Goal: Task Accomplishment & Management: Manage account settings

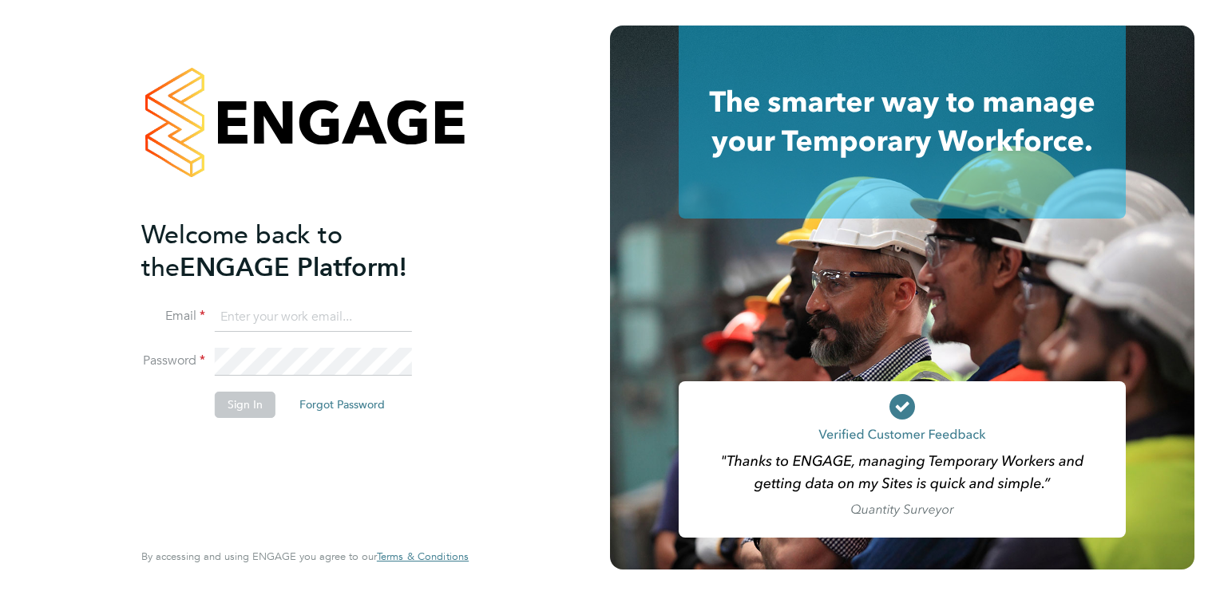
type input "lucy.jolley@servicecare.org.uk"
click at [237, 399] on button "Sign In" at bounding box center [245, 405] width 61 height 26
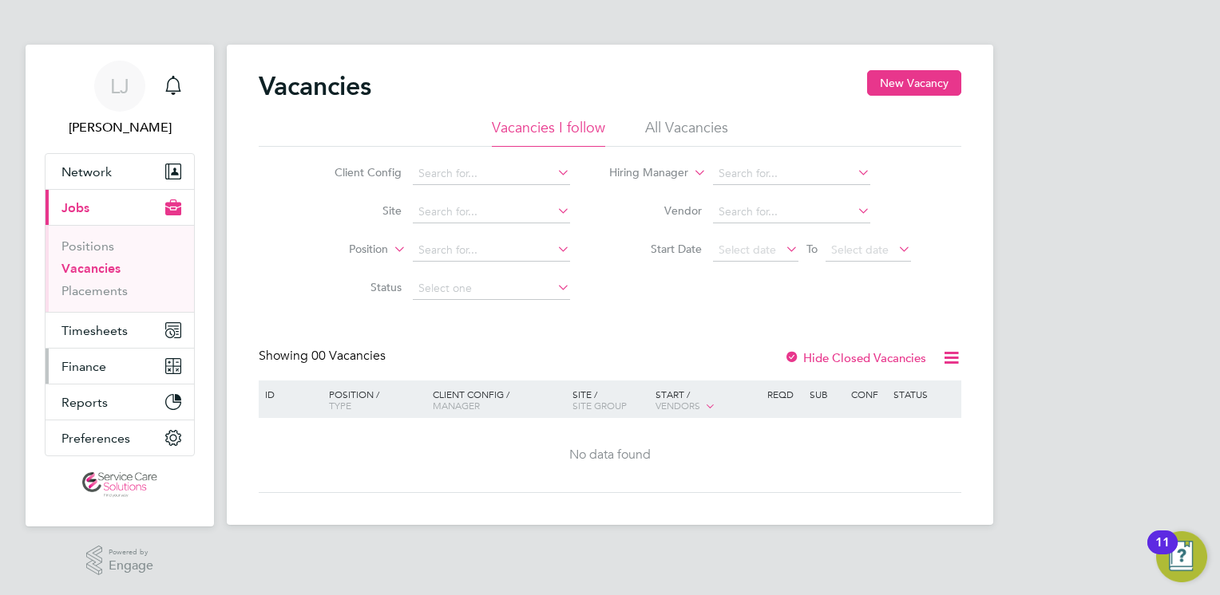
click at [88, 359] on span "Finance" at bounding box center [83, 366] width 45 height 15
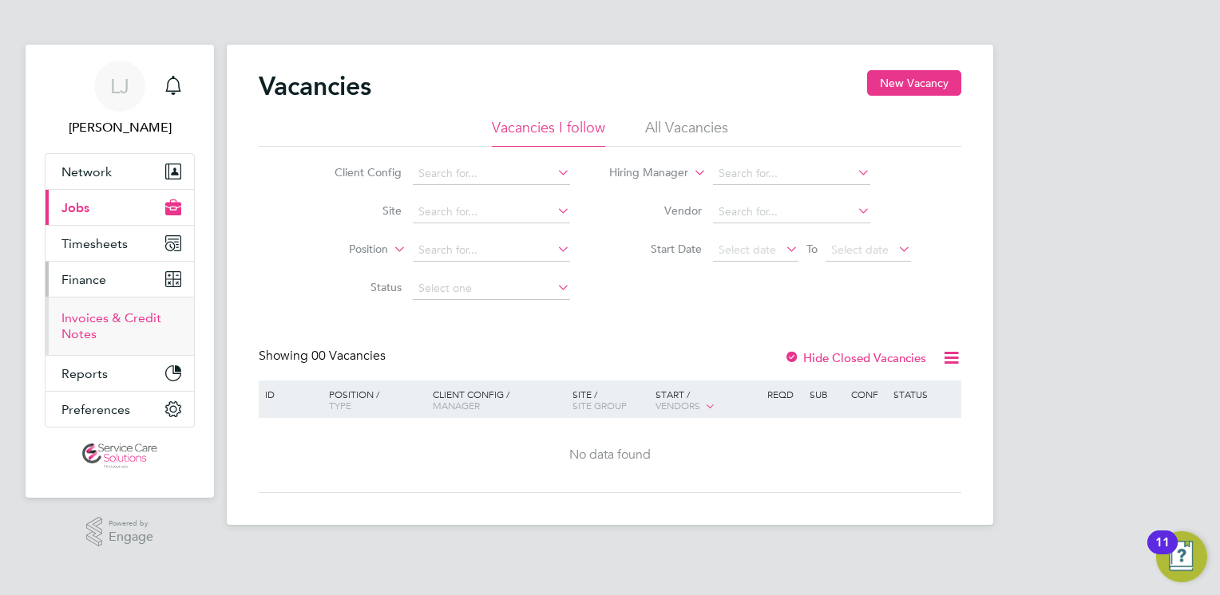
click at [90, 321] on link "Invoices & Credit Notes" at bounding box center [111, 326] width 100 height 31
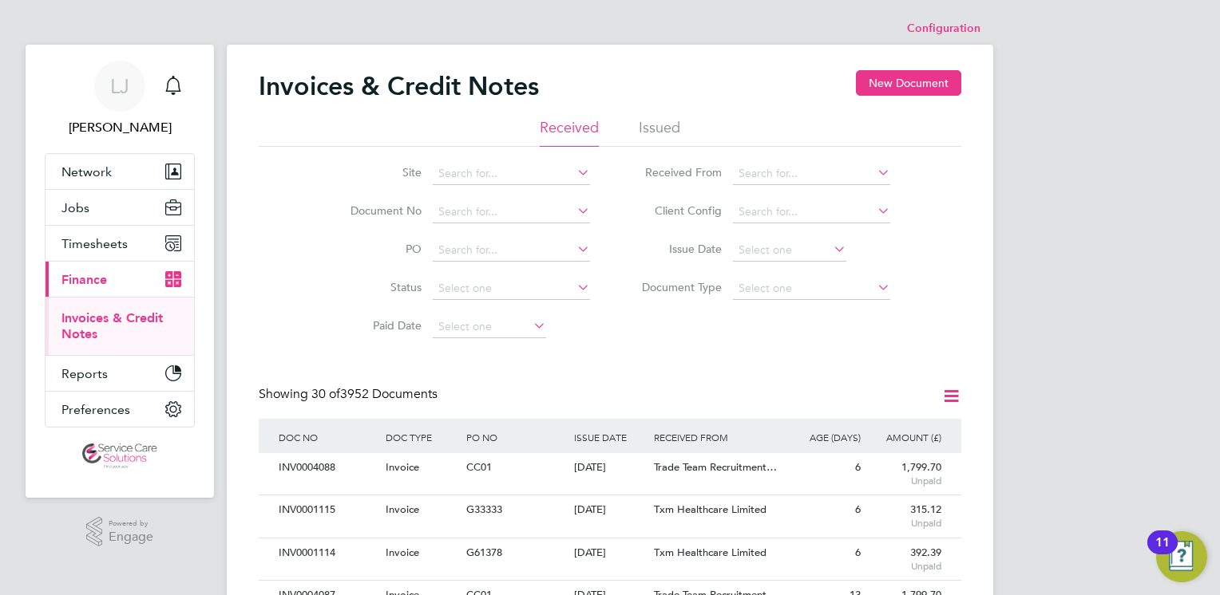
click at [673, 117] on div "Invoices & Credit Notes New Document" at bounding box center [610, 94] width 702 height 48
click at [667, 123] on li "Issued" at bounding box center [660, 132] width 42 height 29
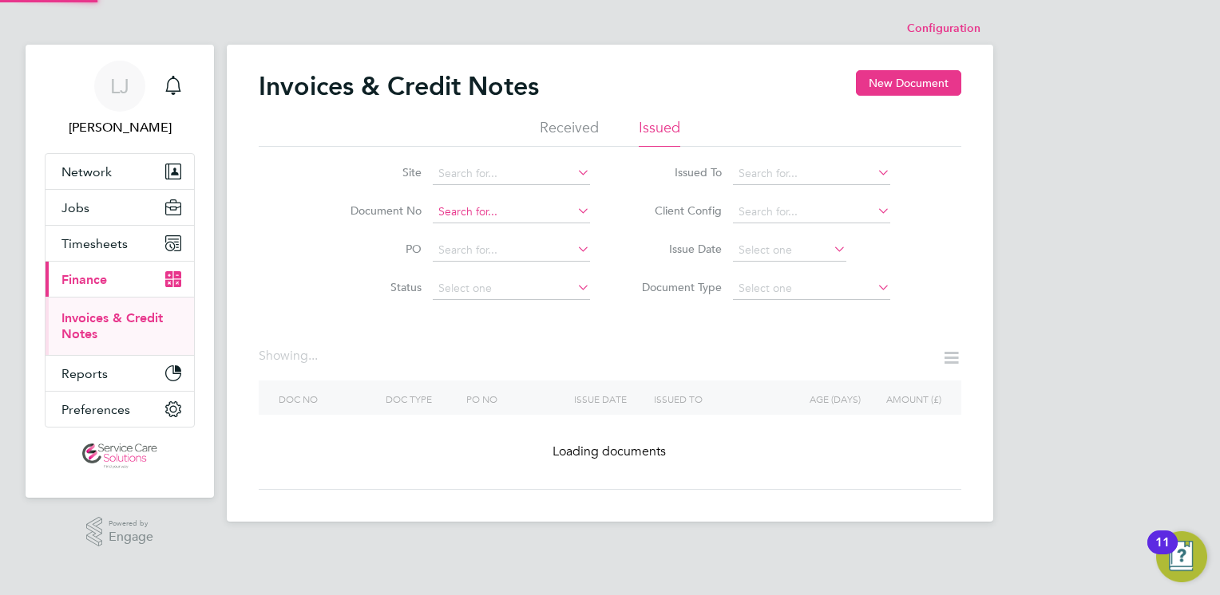
click at [488, 204] on input at bounding box center [511, 212] width 157 height 22
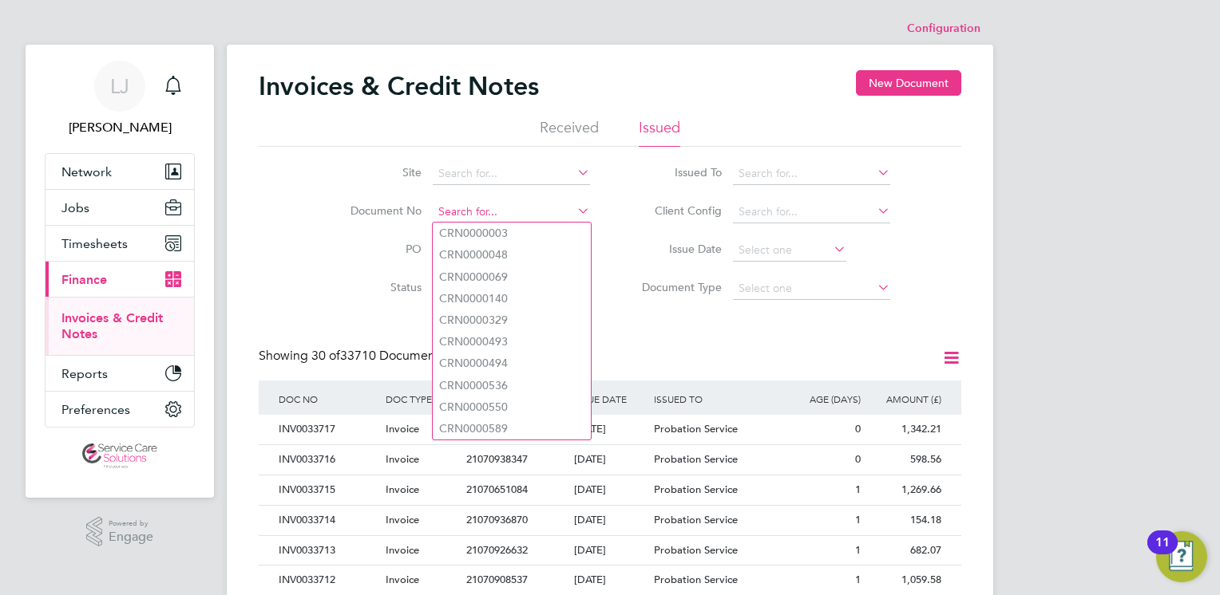
paste input "CRN0033460"
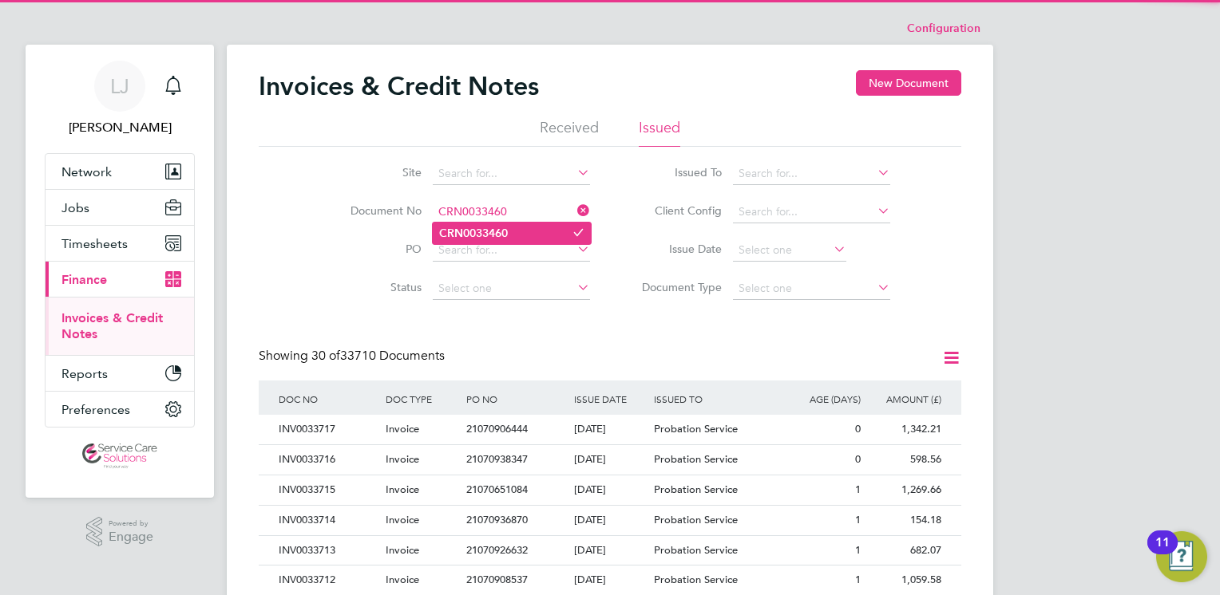
type input "CRN0033460"
click at [497, 230] on b "CRN0033460" at bounding box center [473, 234] width 69 height 14
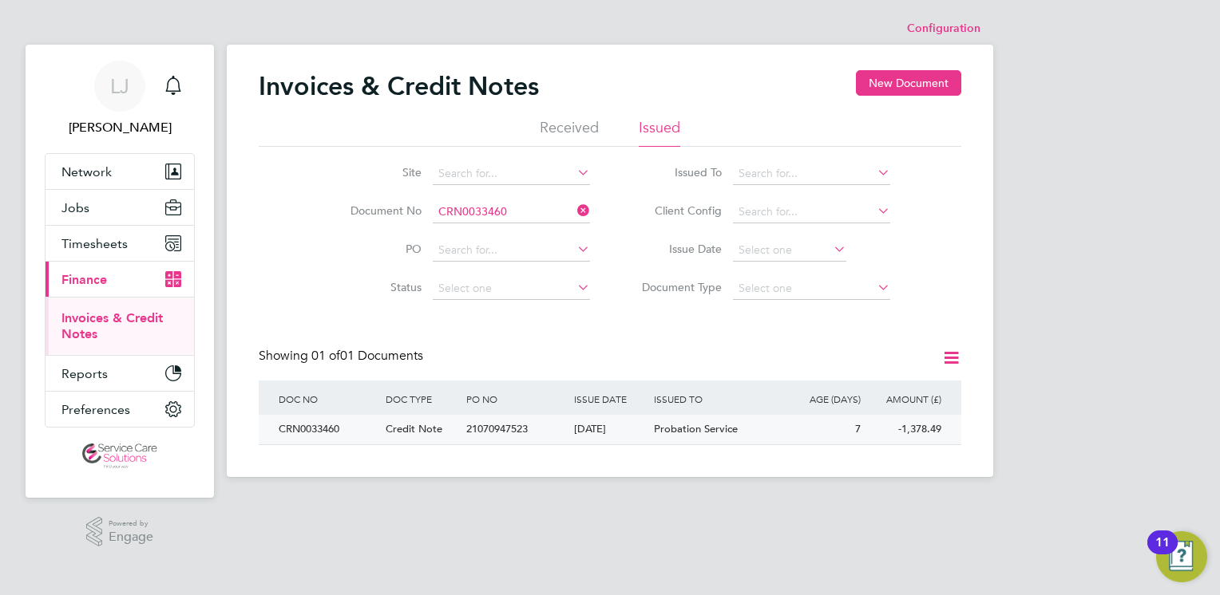
click at [651, 431] on div "Probation Service" at bounding box center [717, 430] width 134 height 30
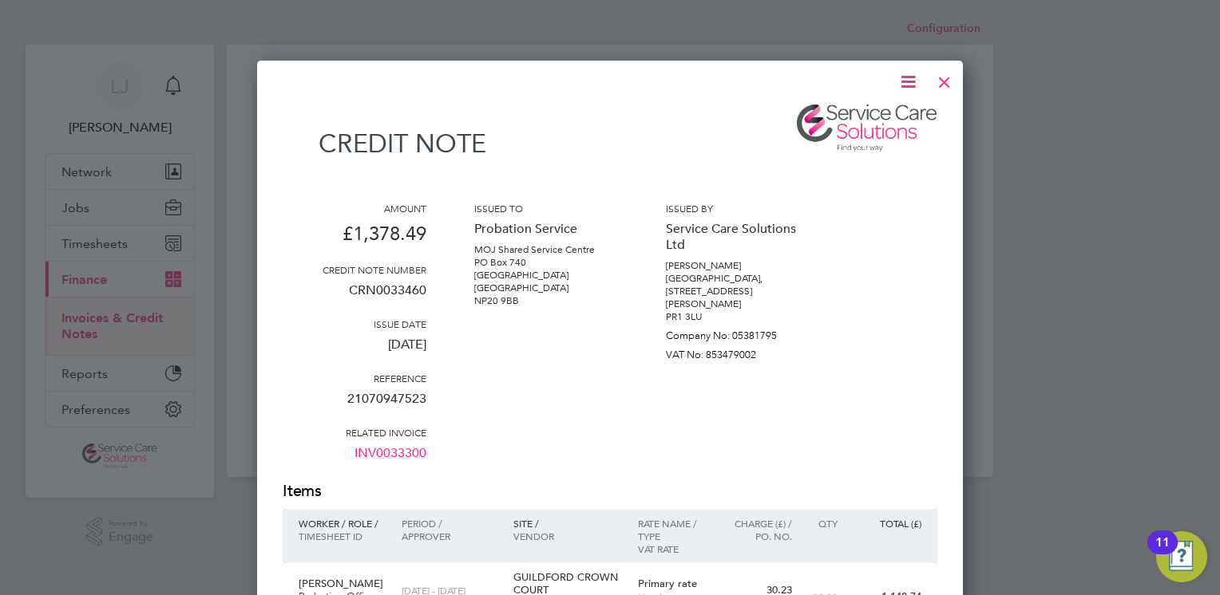
click at [948, 81] on div at bounding box center [944, 78] width 29 height 29
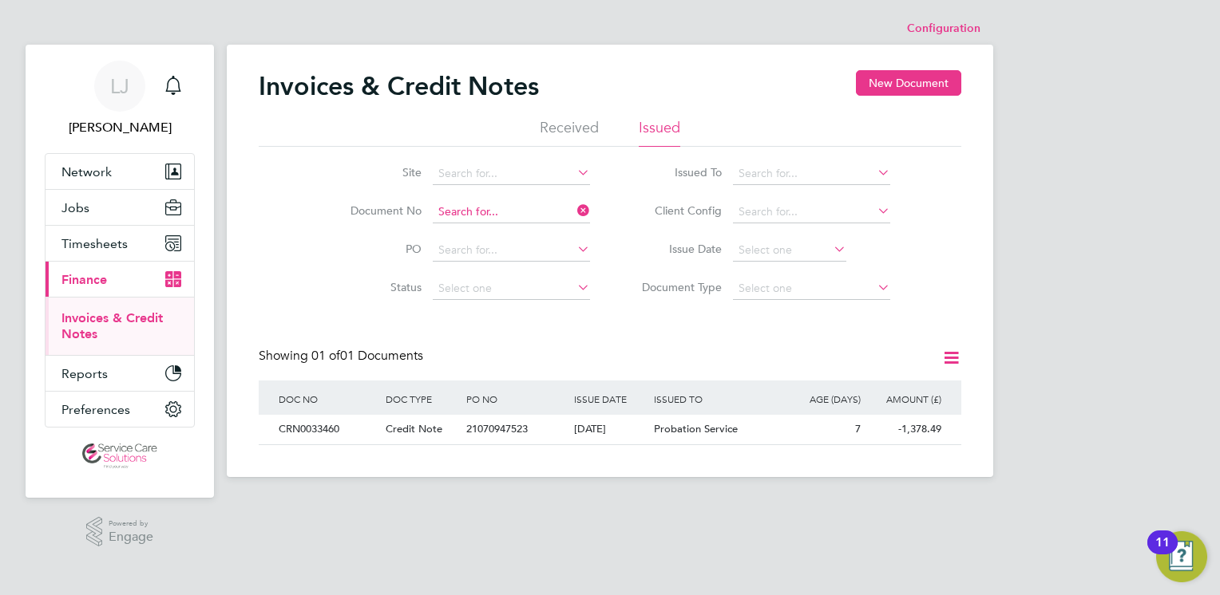
click at [507, 212] on input at bounding box center [511, 212] width 157 height 22
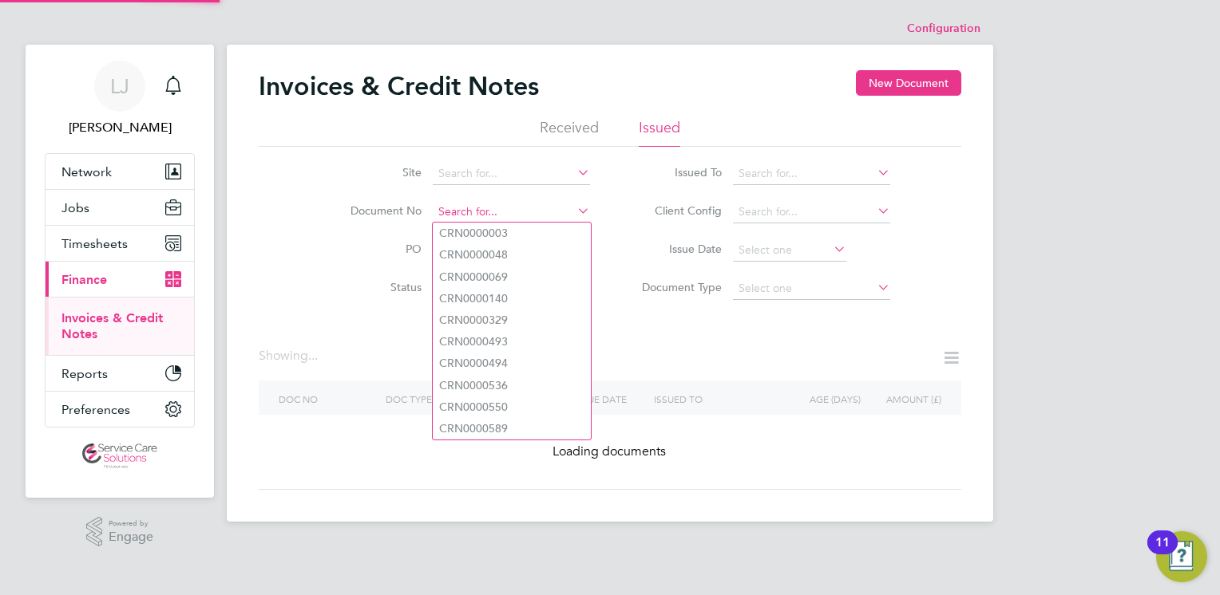
paste input "INV0033504"
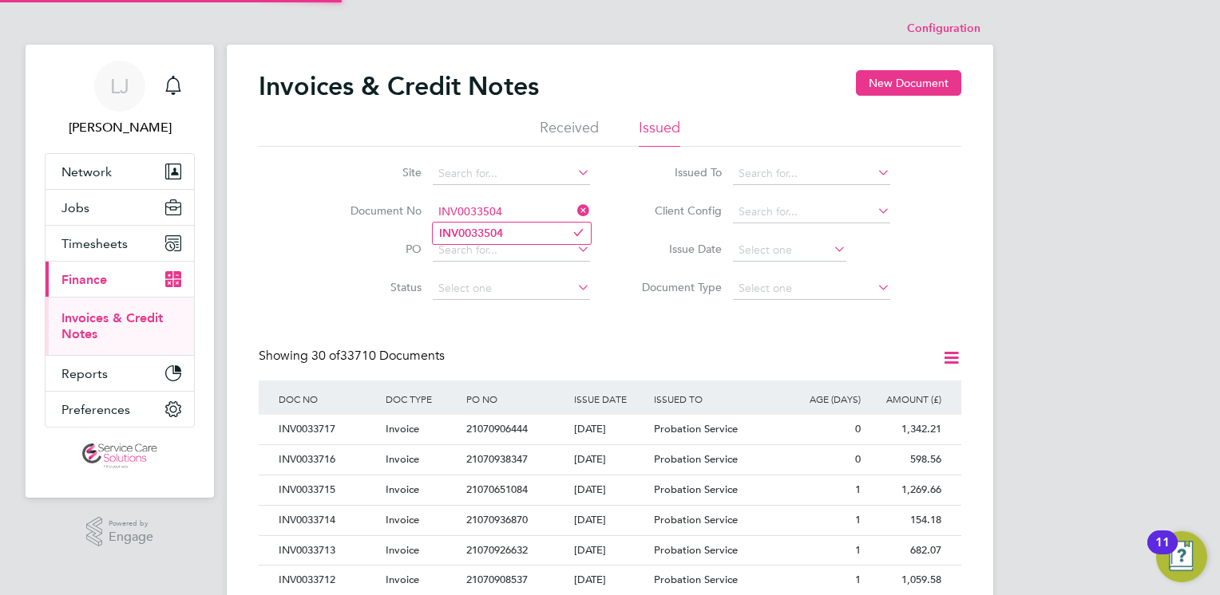
type input "INV0033504"
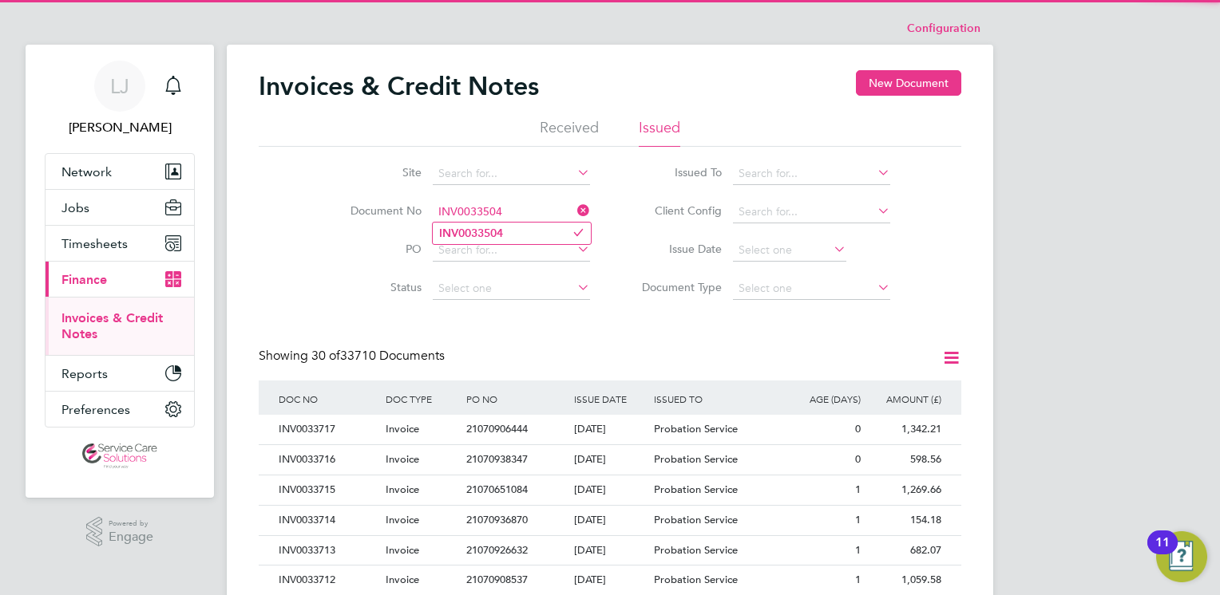
click at [492, 231] on b "INV0033504" at bounding box center [471, 234] width 64 height 14
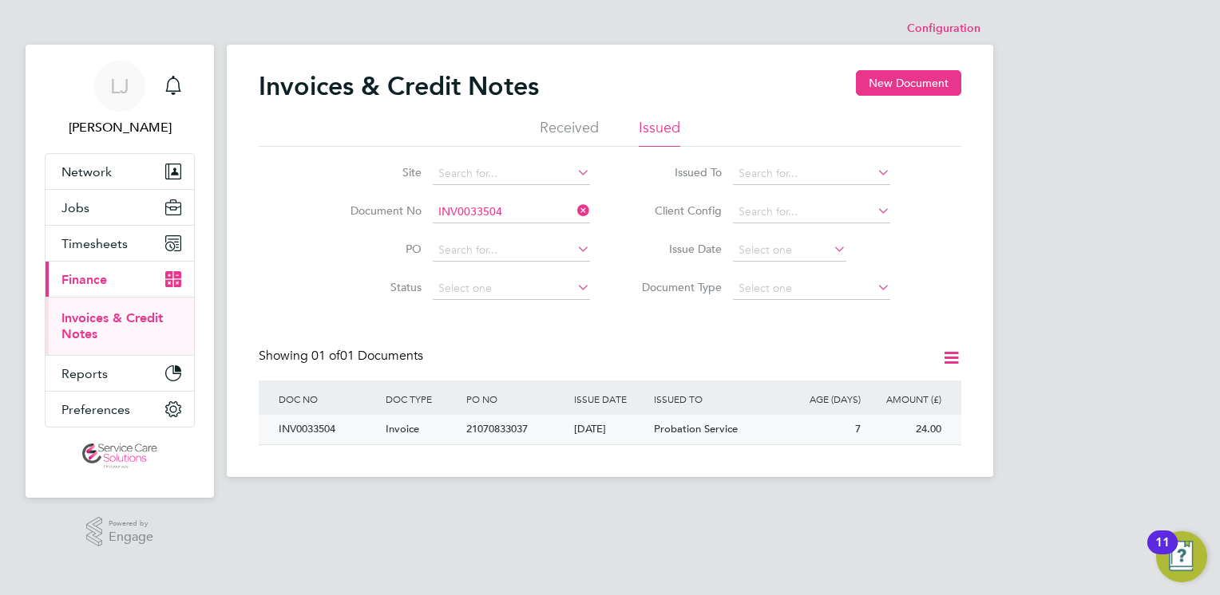
click at [657, 426] on span "Probation Service" at bounding box center [696, 429] width 84 height 14
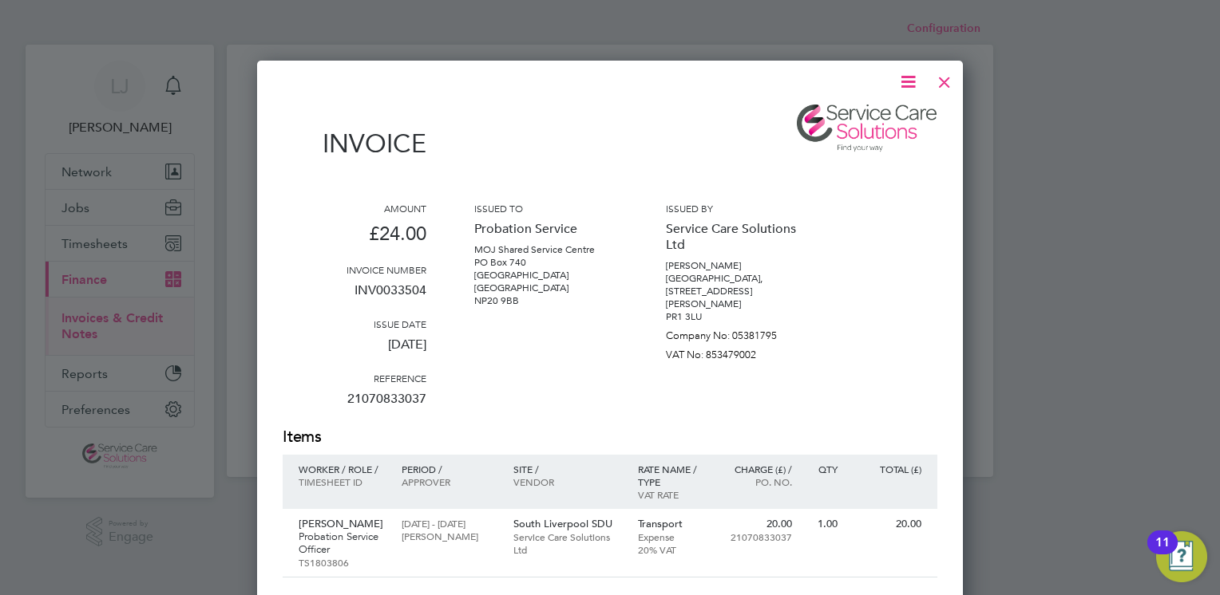
click at [940, 79] on div at bounding box center [944, 78] width 29 height 29
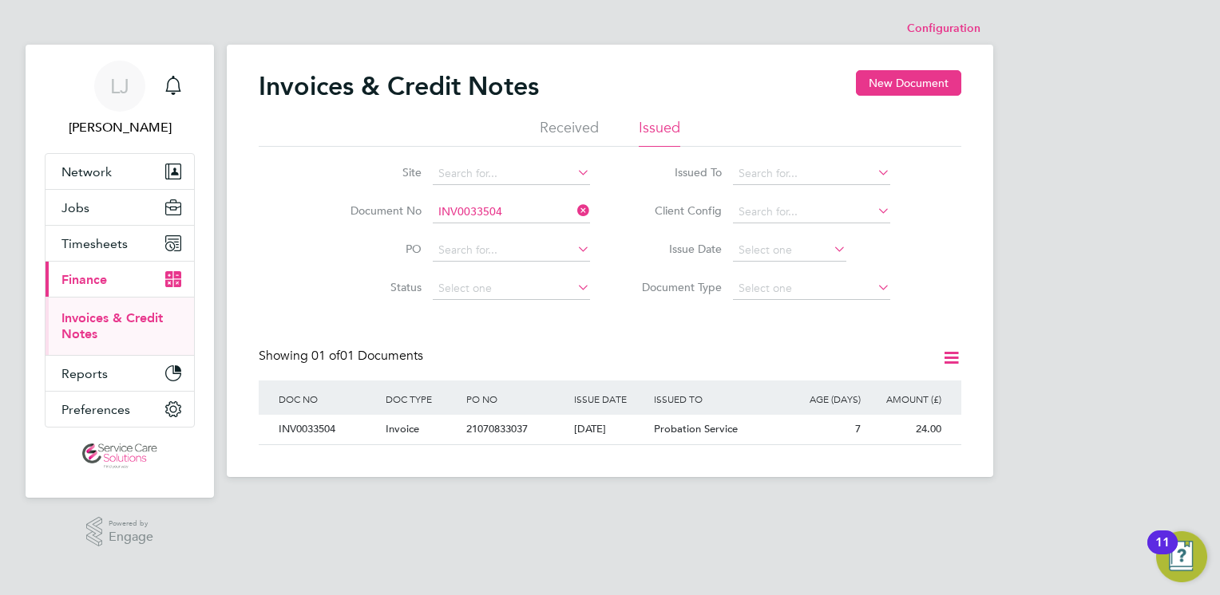
click at [574, 212] on icon at bounding box center [574, 211] width 0 height 22
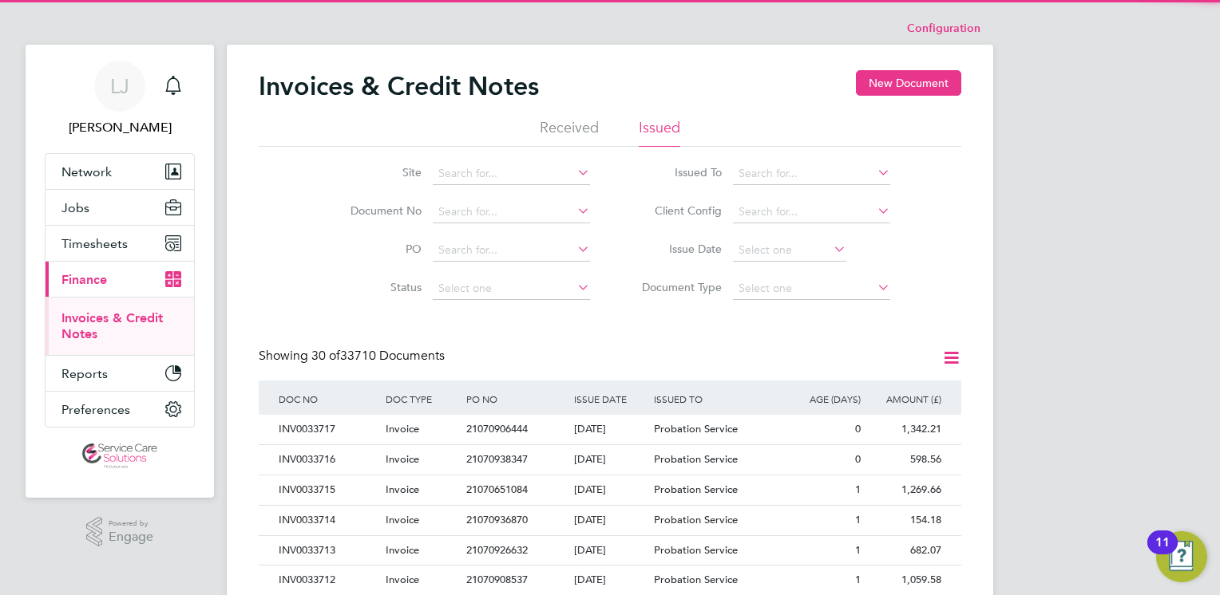
scroll to position [30, 109]
